Goal: Task Accomplishment & Management: Use online tool/utility

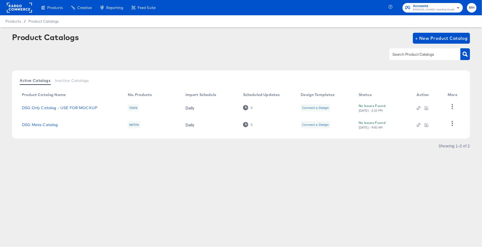
click at [456, 5] on icon "button" at bounding box center [458, 7] width 7 height 7
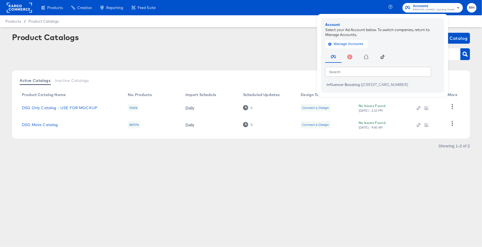
click at [25, 14] on div at bounding box center [19, 7] width 25 height 15
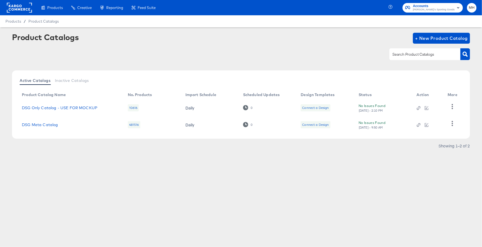
click at [24, 10] on rect at bounding box center [19, 8] width 25 height 10
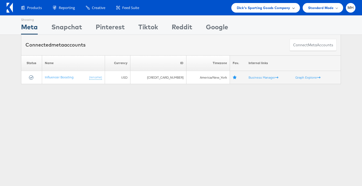
click at [266, 12] on div "Dick's Sporting Goods Company" at bounding box center [265, 8] width 69 height 10
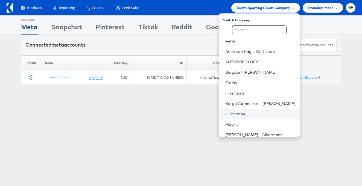
click at [260, 113] on link "L'Occitane" at bounding box center [260, 113] width 70 height 5
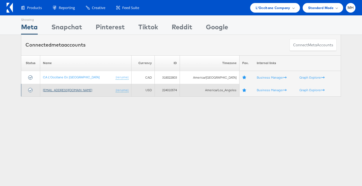
click at [64, 89] on link "[EMAIL_ADDRESS][DOMAIN_NAME]" at bounding box center [67, 90] width 49 height 4
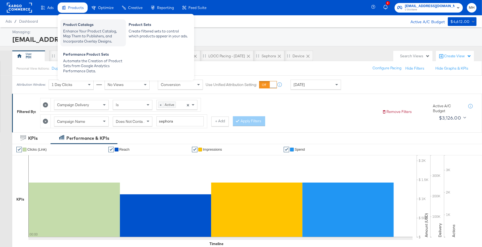
click at [89, 37] on div "Enhance Your Product Catalog, Map Them to Publishers, and Incorporate Overlay D…" at bounding box center [93, 36] width 60 height 15
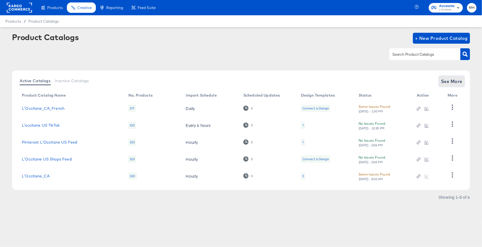
click at [447, 84] on span "See More" at bounding box center [451, 82] width 21 height 8
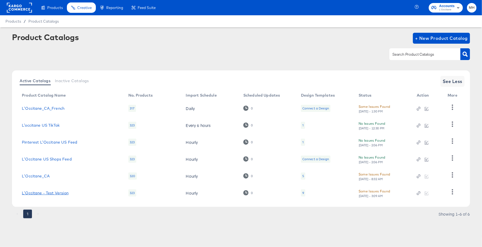
click at [50, 192] on link "L'Occitane - Test Version" at bounding box center [45, 193] width 47 height 4
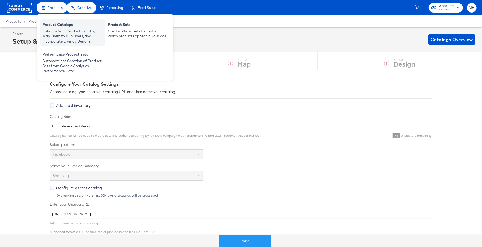
click at [60, 30] on div "Enhance Your Product Catalog, Map Them to Publishers, and Incorporate Overlay D…" at bounding box center [72, 36] width 60 height 15
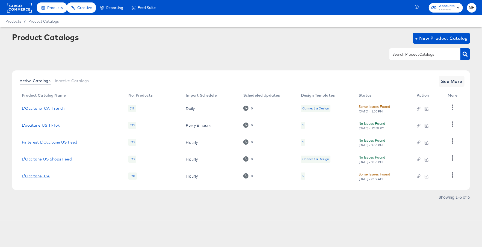
click at [45, 175] on link "L'Occitane_CA" at bounding box center [36, 176] width 28 height 4
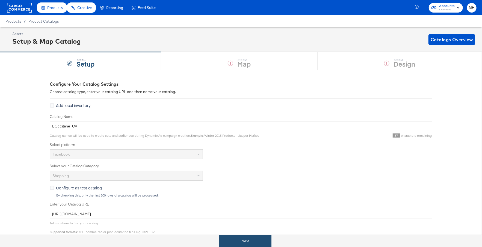
click at [243, 240] on button "Next" at bounding box center [245, 241] width 52 height 12
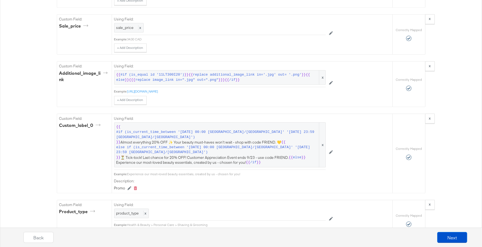
scroll to position [884, 0]
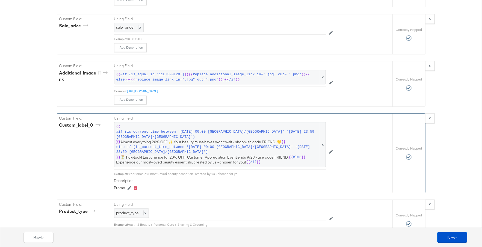
click at [332, 154] on icon at bounding box center [331, 152] width 4 height 4
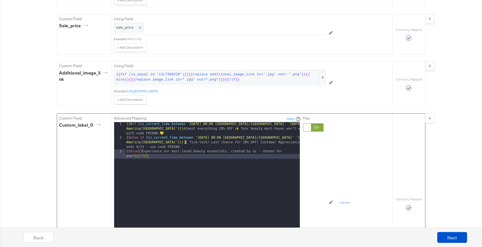
click at [332, 157] on div "Advanced Mapping: Help 1 2 3 {{# if ( is_current_time_between '2025-09-17 00:00…" at bounding box center [233, 203] width 239 height 178
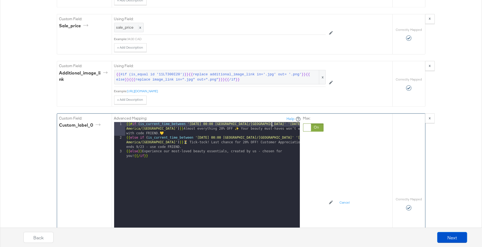
click at [272, 132] on div "{{# if ( is_current_time_between '2025-09-17 00:00 America/Toronto' '2025-09-20…" at bounding box center [212, 201] width 175 height 159
click at [277, 131] on div "{{# if ( is_current_time_between '2025-09-17 00:00 America/Toronto' '2025-10-20…" at bounding box center [212, 201] width 175 height 159
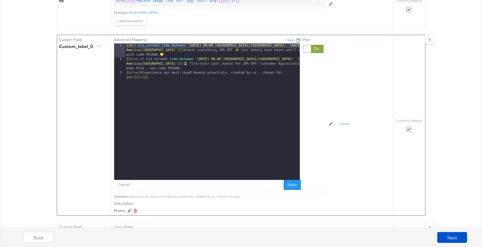
scroll to position [963, 0]
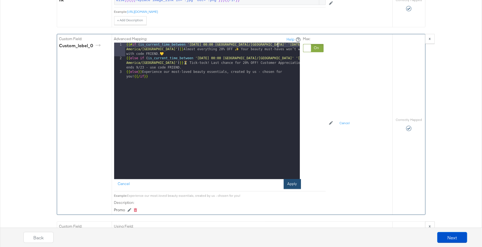
click at [288, 189] on button "Apply" at bounding box center [292, 184] width 17 height 10
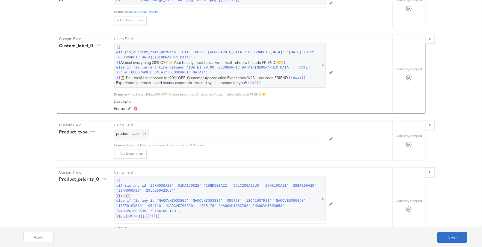
click at [451, 240] on button "Next" at bounding box center [453, 237] width 30 height 11
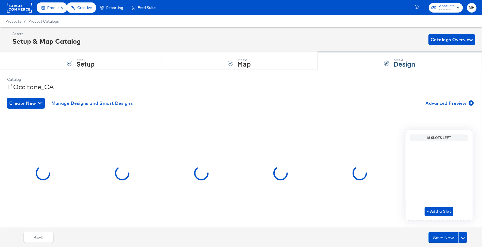
scroll to position [13, 0]
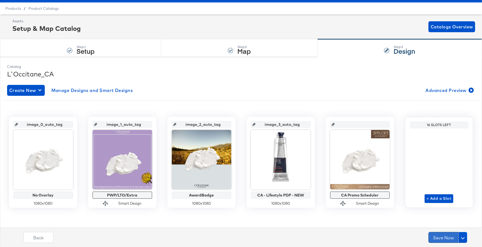
click at [443, 237] on button "Save Now" at bounding box center [444, 237] width 30 height 11
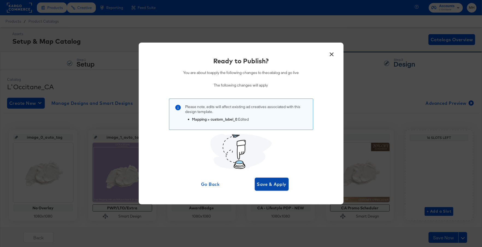
click at [275, 185] on span "Save & Apply" at bounding box center [272, 185] width 30 height 8
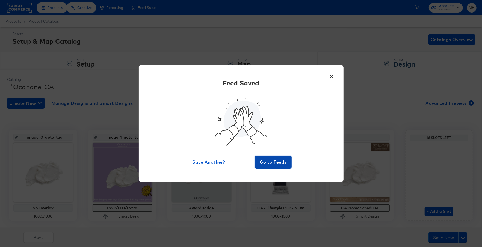
click at [281, 159] on span "Go to Feeds" at bounding box center [273, 163] width 33 height 8
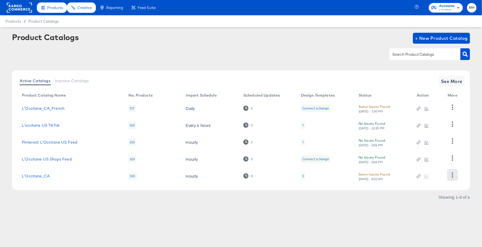
click at [455, 171] on button "button" at bounding box center [453, 175] width 10 height 11
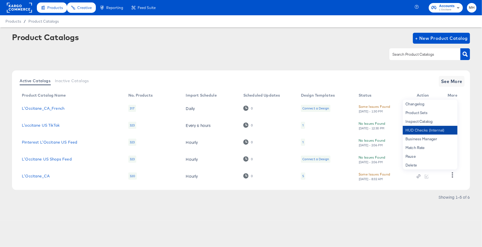
click at [419, 133] on div "HUD Checks (Internal)" at bounding box center [430, 130] width 55 height 9
click at [451, 79] on span "See More" at bounding box center [451, 82] width 21 height 8
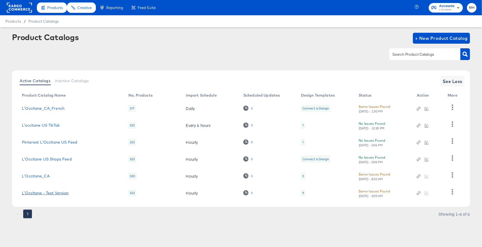
click at [46, 194] on link "L'Occitane - Test Version" at bounding box center [45, 193] width 47 height 4
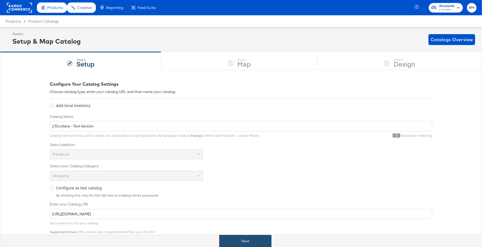
click at [245, 236] on button "Next" at bounding box center [245, 241] width 52 height 12
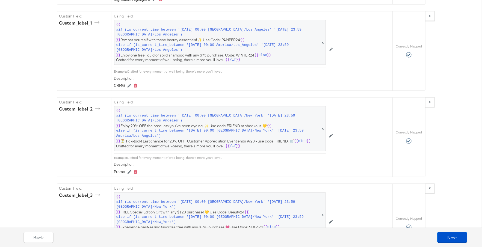
scroll to position [664, 0]
click at [334, 132] on button at bounding box center [331, 136] width 10 height 9
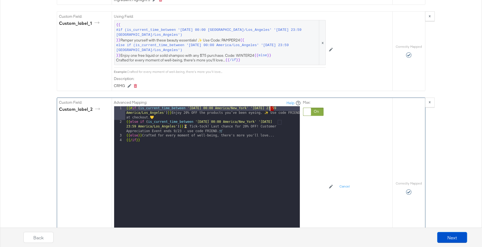
drag, startPoint x: 274, startPoint y: 103, endPoint x: 270, endPoint y: 104, distance: 3.6
click at [270, 107] on div "{{# if ( is_current_time_between '2025-09-17 00:00 America/New_York' '2025-09-2…" at bounding box center [212, 184] width 175 height 155
drag, startPoint x: 279, startPoint y: 103, endPoint x: 276, endPoint y: 104, distance: 2.8
click at [276, 107] on div "{{# if ( is_current_time_between '2025-09-17 00:00 America/New_York' '2025-10-2…" at bounding box center [212, 184] width 175 height 155
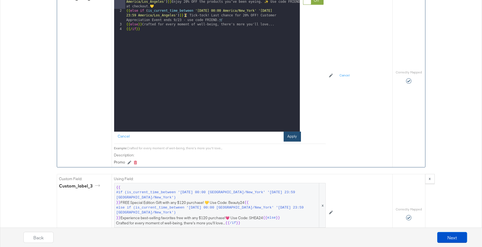
click at [286, 133] on button "Apply" at bounding box center [292, 137] width 17 height 10
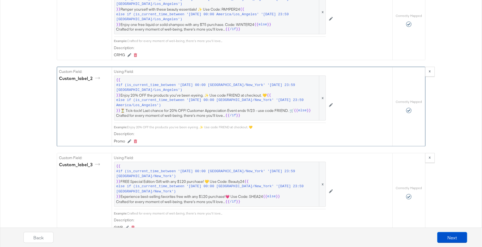
scroll to position [665, 0]
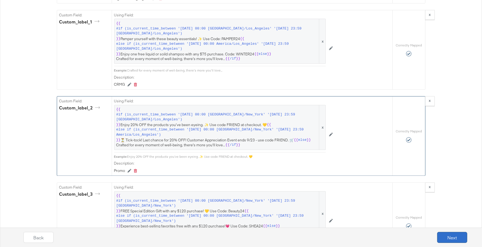
click at [456, 235] on button "Next" at bounding box center [453, 237] width 30 height 11
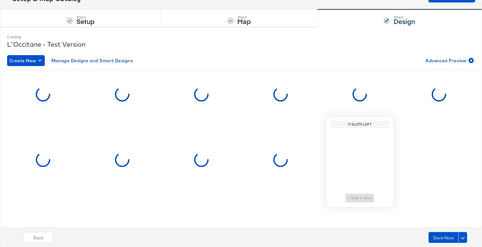
scroll to position [0, 0]
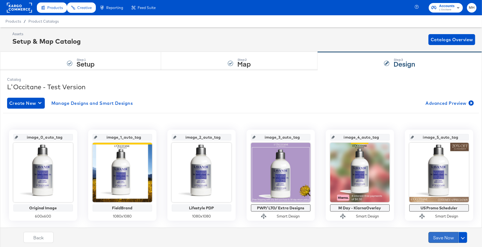
click at [450, 238] on button "Save Now" at bounding box center [444, 237] width 30 height 11
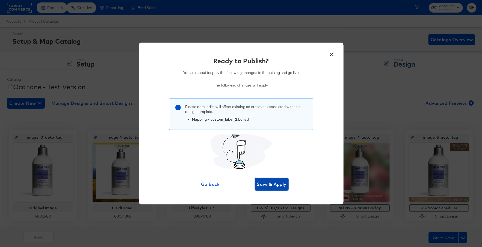
click at [275, 186] on span "Save & Apply" at bounding box center [272, 185] width 30 height 8
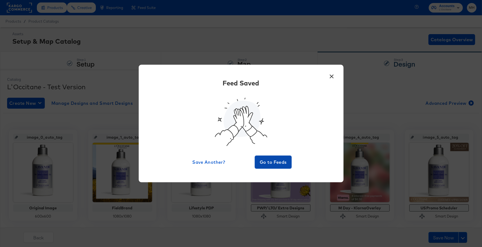
click at [273, 160] on span "Go to Feeds" at bounding box center [273, 163] width 33 height 8
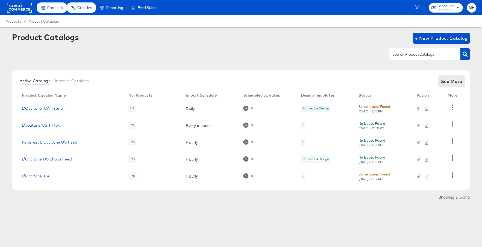
click at [460, 80] on span "See More" at bounding box center [451, 82] width 21 height 8
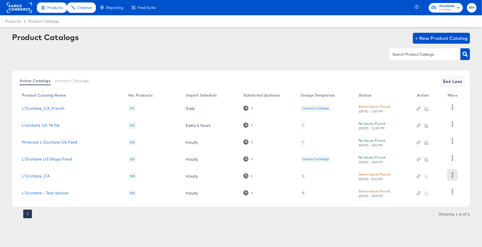
click at [455, 175] on icon "button" at bounding box center [452, 174] width 5 height 5
click at [427, 178] on td at bounding box center [428, 176] width 31 height 17
click at [449, 194] on button "button" at bounding box center [453, 192] width 10 height 11
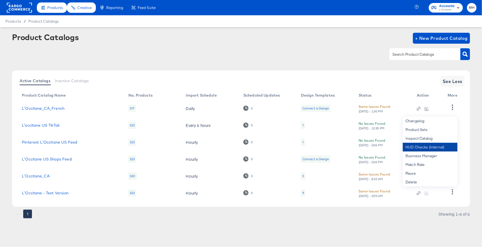
click at [421, 149] on div "HUD Checks (Internal)" at bounding box center [430, 147] width 55 height 9
click at [448, 83] on span "See Less" at bounding box center [453, 82] width 20 height 8
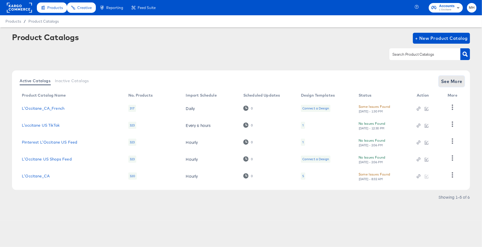
click at [455, 81] on span "See More" at bounding box center [451, 82] width 21 height 8
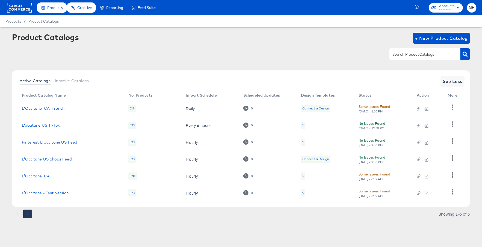
click at [435, 181] on td at bounding box center [428, 176] width 31 height 17
click at [426, 177] on div at bounding box center [427, 176] width 20 height 5
click at [453, 176] on icon "button" at bounding box center [452, 174] width 1 height 5
click at [350, 212] on div "Active Catalogs Inactive Catalogs See Less Product Catalog Name No. Products Im…" at bounding box center [241, 146] width 458 height 151
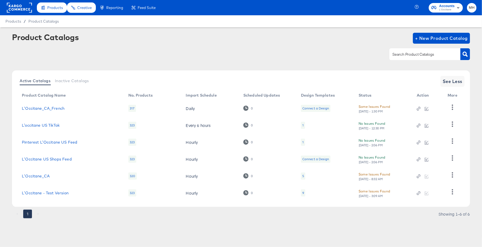
click at [429, 181] on td at bounding box center [428, 176] width 31 height 17
click at [426, 177] on div at bounding box center [427, 176] width 20 height 5
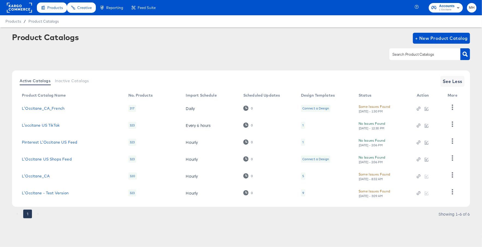
click at [425, 193] on div at bounding box center [427, 193] width 20 height 5
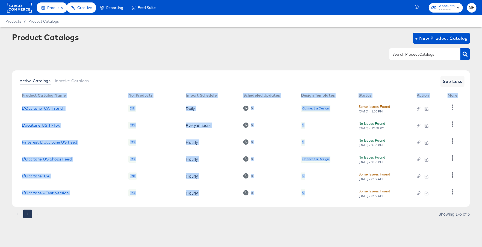
click at [425, 193] on div at bounding box center [427, 193] width 20 height 5
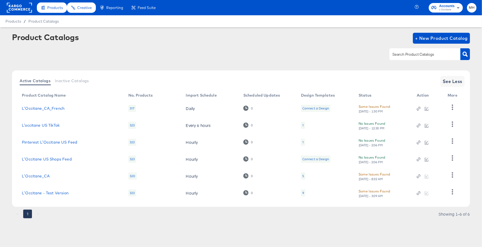
click at [425, 174] on td at bounding box center [428, 176] width 31 height 17
click at [425, 174] on div at bounding box center [427, 176] width 20 height 5
click at [432, 191] on div at bounding box center [427, 193] width 20 height 5
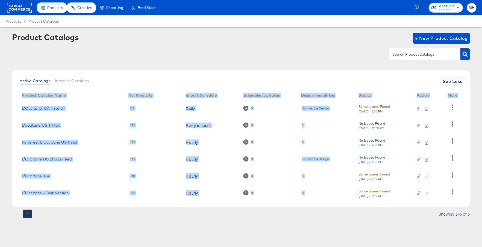
click at [432, 191] on div at bounding box center [427, 193] width 20 height 5
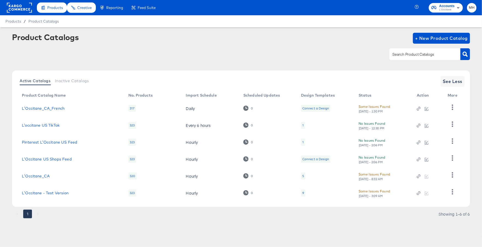
click at [429, 173] on td at bounding box center [428, 176] width 31 height 17
click at [429, 193] on div at bounding box center [427, 193] width 20 height 5
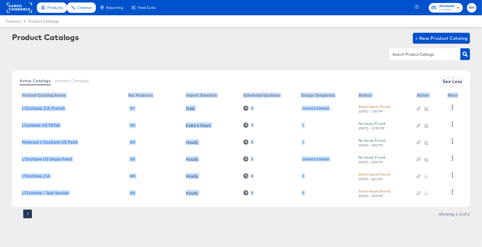
click at [429, 193] on div at bounding box center [427, 193] width 20 height 5
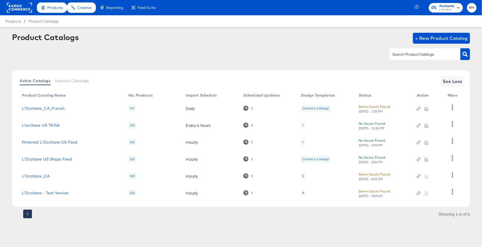
click at [423, 179] on td at bounding box center [428, 176] width 31 height 17
